Goal: Task Accomplishment & Management: Use online tool/utility

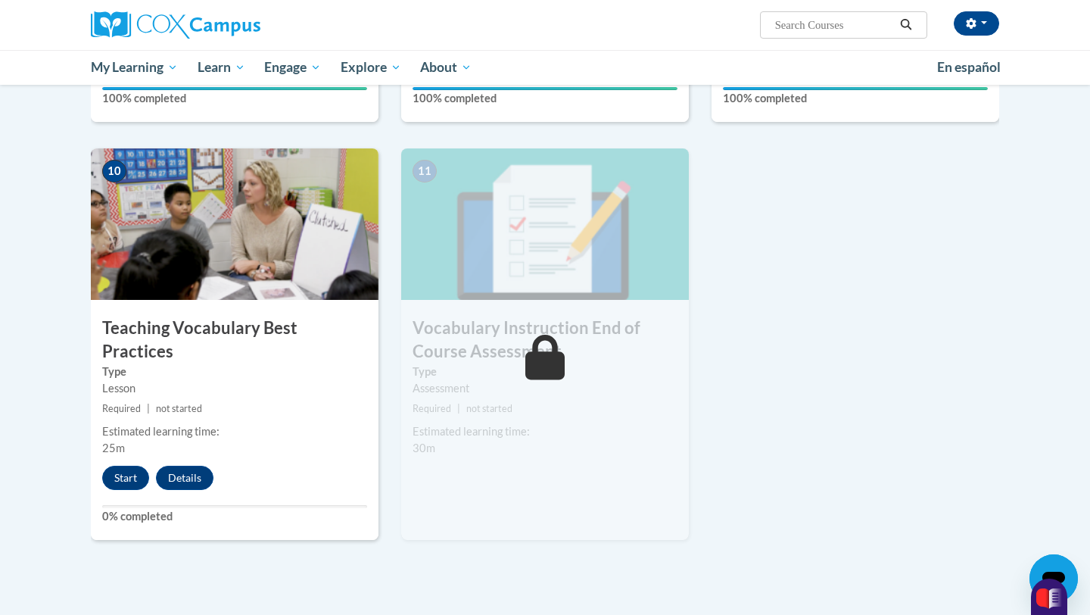
scroll to position [1510, 0]
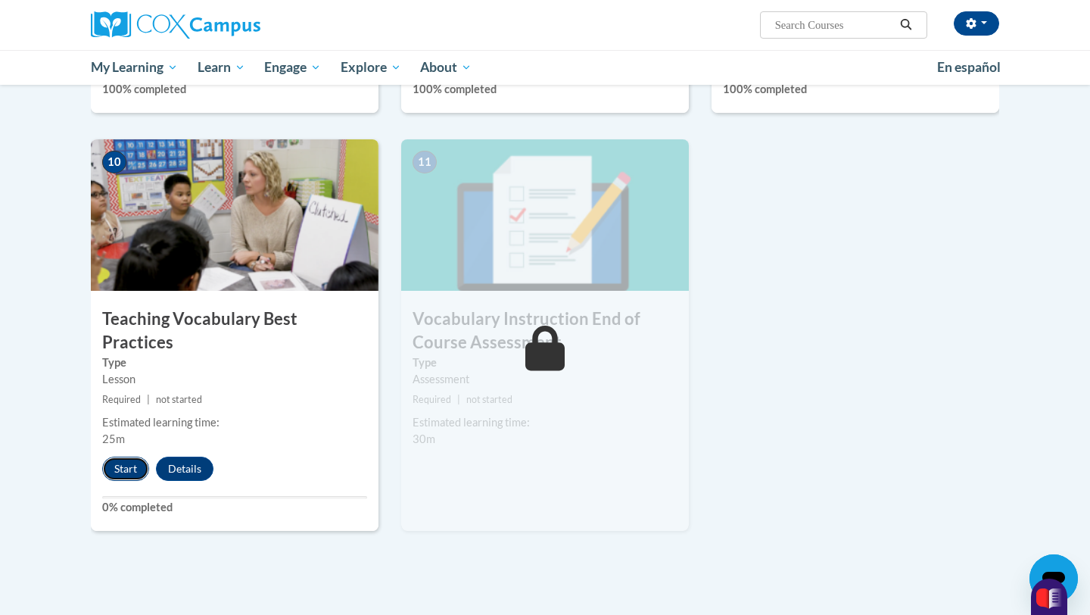
click at [125, 457] on button "Start" at bounding box center [125, 469] width 47 height 24
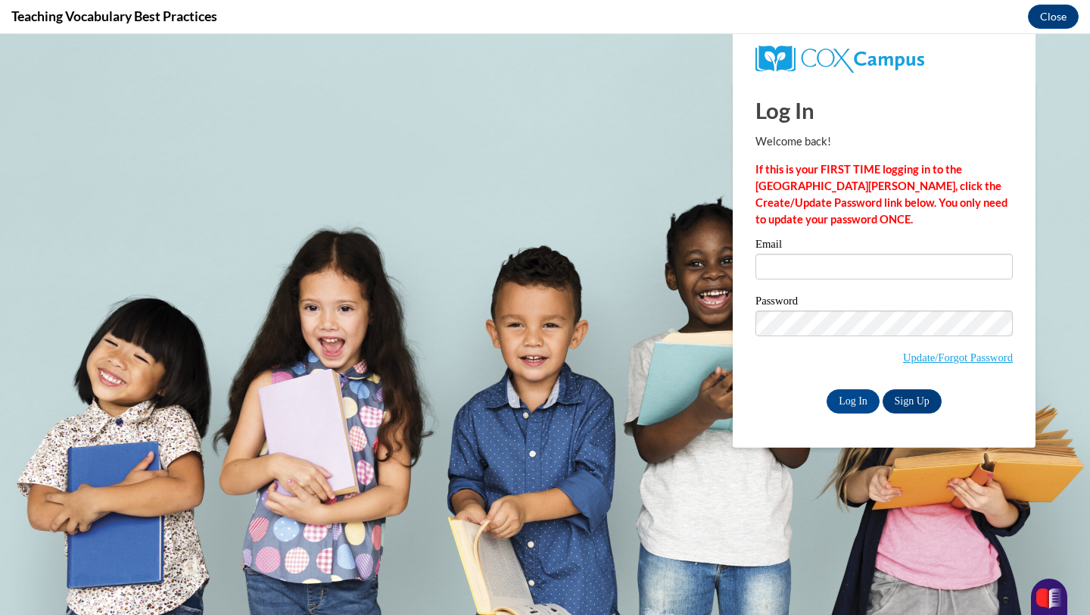
scroll to position [0, 0]
click at [774, 263] on input "Email" at bounding box center [884, 267] width 257 height 26
type input "[EMAIL_ADDRESS][DOMAIN_NAME]"
click at [850, 398] on input "Log In" at bounding box center [853, 401] width 53 height 24
